Goal: Transaction & Acquisition: Purchase product/service

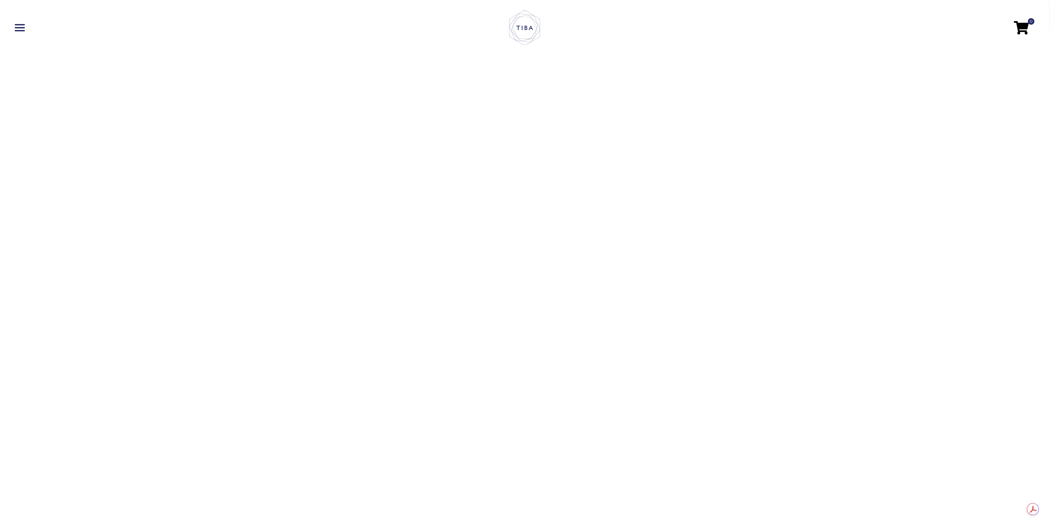
drag, startPoint x: 351, startPoint y: 84, endPoint x: 42, endPoint y: 42, distance: 311.4
click at [351, 84] on video "https://wearetiba.com/wp-content/uploads/2025/03/Can_Anim-Prev.mp4" at bounding box center [525, 263] width 1050 height 527
click at [16, 24] on span at bounding box center [20, 24] width 10 height 1
click at [26, 130] on link "Shop" at bounding box center [26, 132] width 28 height 16
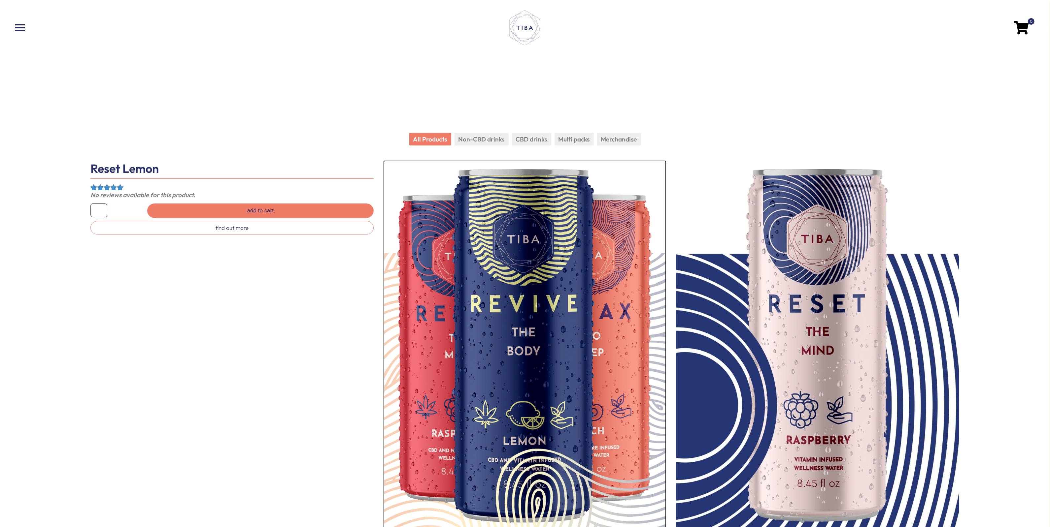
click at [536, 259] on img at bounding box center [524, 348] width 283 height 377
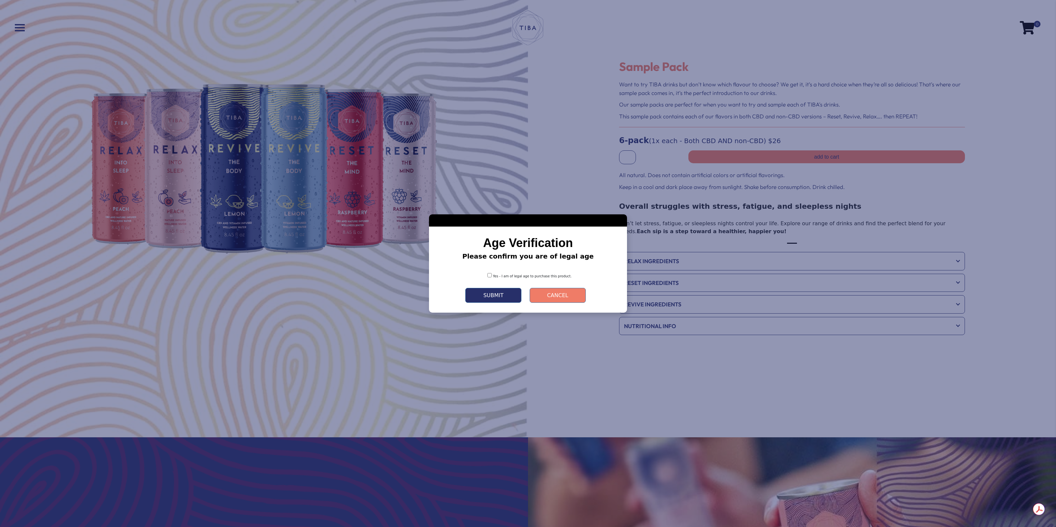
click at [494, 293] on button "Submit" at bounding box center [493, 295] width 56 height 15
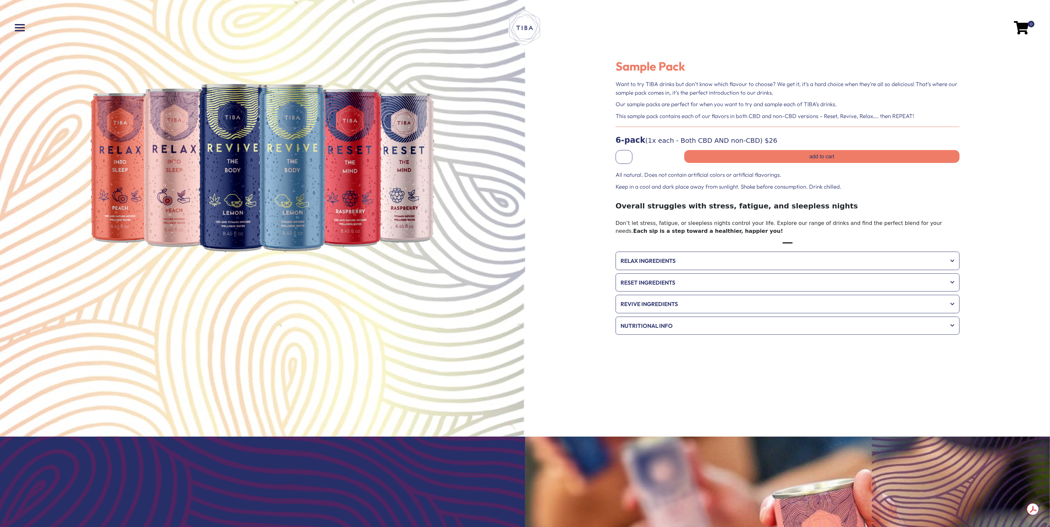
click at [673, 280] on span "Reset Ingredients" at bounding box center [782, 282] width 325 height 9
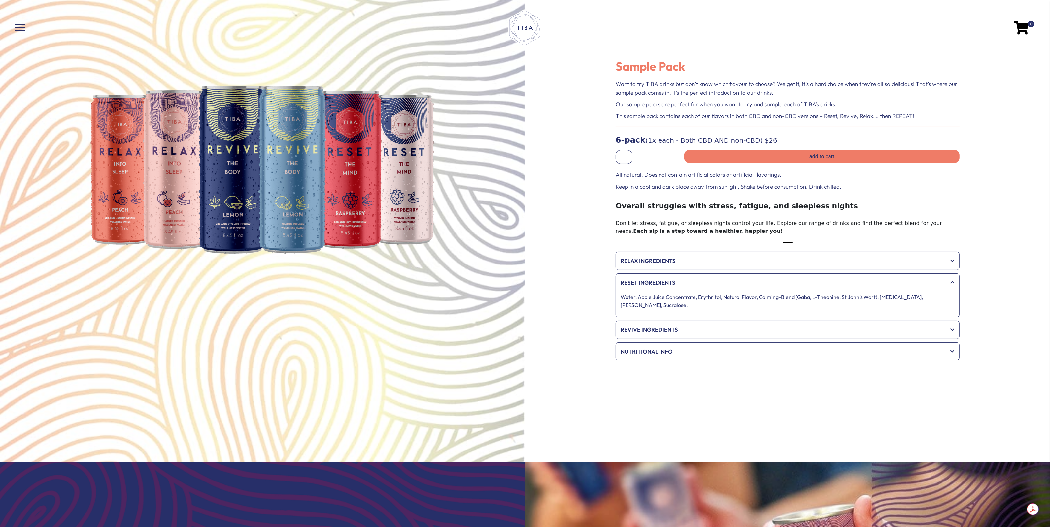
click at [675, 279] on span "Reset Ingredients" at bounding box center [782, 282] width 325 height 9
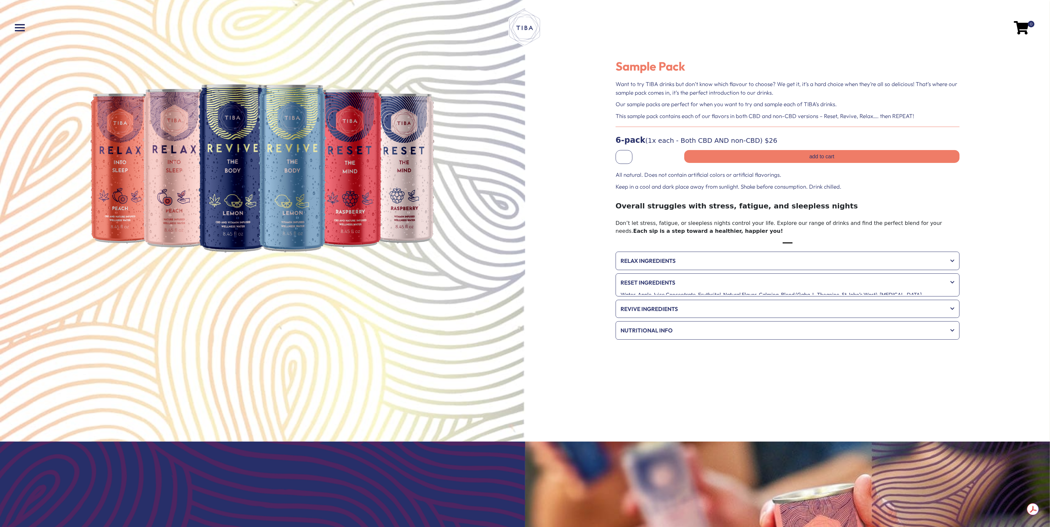
click at [675, 257] on span "Relax Ingredients" at bounding box center [782, 261] width 325 height 9
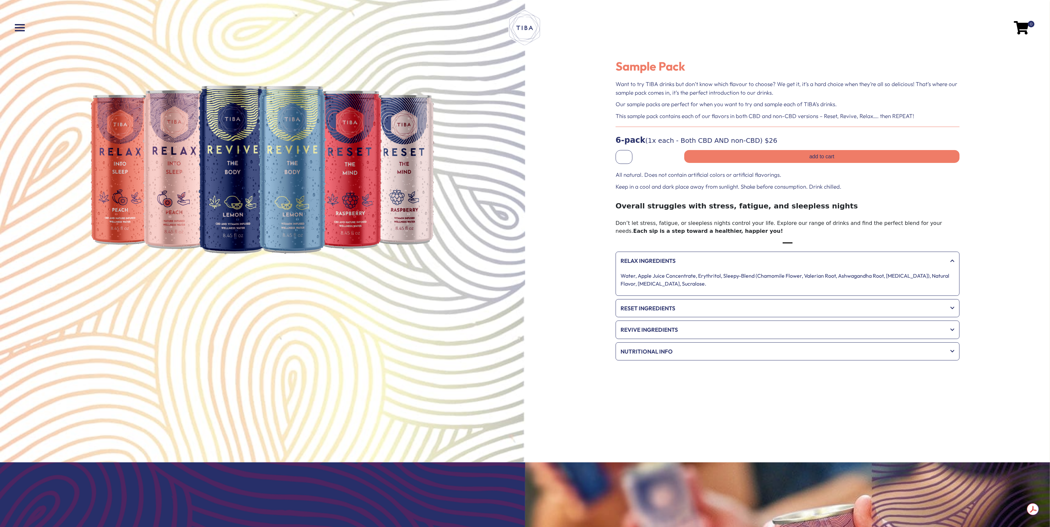
click at [675, 257] on span "Relax Ingredients" at bounding box center [782, 261] width 325 height 9
